Goal: Find specific fact: Find specific fact

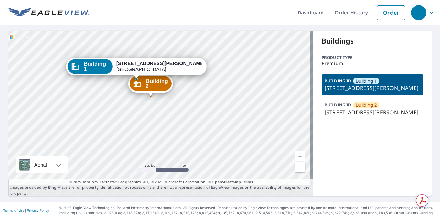
drag, startPoint x: 183, startPoint y: 110, endPoint x: 242, endPoint y: 7, distance: 118.9
click at [242, 7] on div "Dashboard Order History Order Building 2 [STREET_ADDRESS][GEOGRAPHIC_DATA][PERS…" at bounding box center [220, 109] width 440 height 219
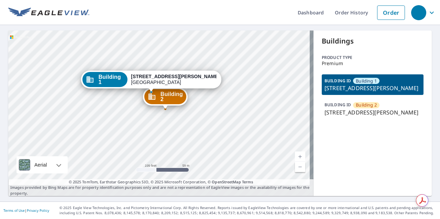
drag, startPoint x: 145, startPoint y: 87, endPoint x: 247, endPoint y: 43, distance: 111.5
click at [247, 43] on div "Building [GEOGRAPHIC_DATA][STREET_ADDRESS][PERSON_NAME][STREET_ADDRESS][PERSON_…" at bounding box center [160, 114] width 305 height 166
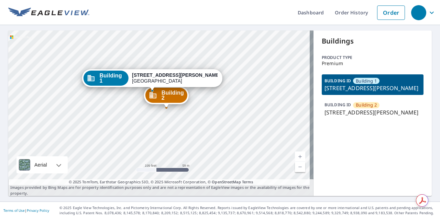
click at [251, 47] on div "Building [GEOGRAPHIC_DATA][STREET_ADDRESS][PERSON_NAME][STREET_ADDRESS][PERSON_…" at bounding box center [160, 114] width 305 height 166
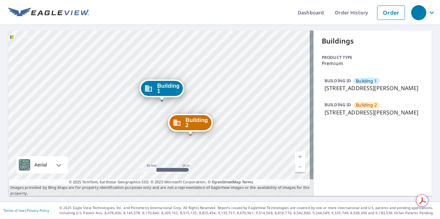
drag, startPoint x: 392, startPoint y: 102, endPoint x: 313, endPoint y: 94, distance: 79.0
click at [313, 94] on div "Buildings Product type Premium BUILDING ID Building [GEOGRAPHIC_DATA][STREET_AD…" at bounding box center [372, 114] width 118 height 166
copy p "[STREET_ADDRESS][PERSON_NAME]"
